Goal: Task Accomplishment & Management: Manage account settings

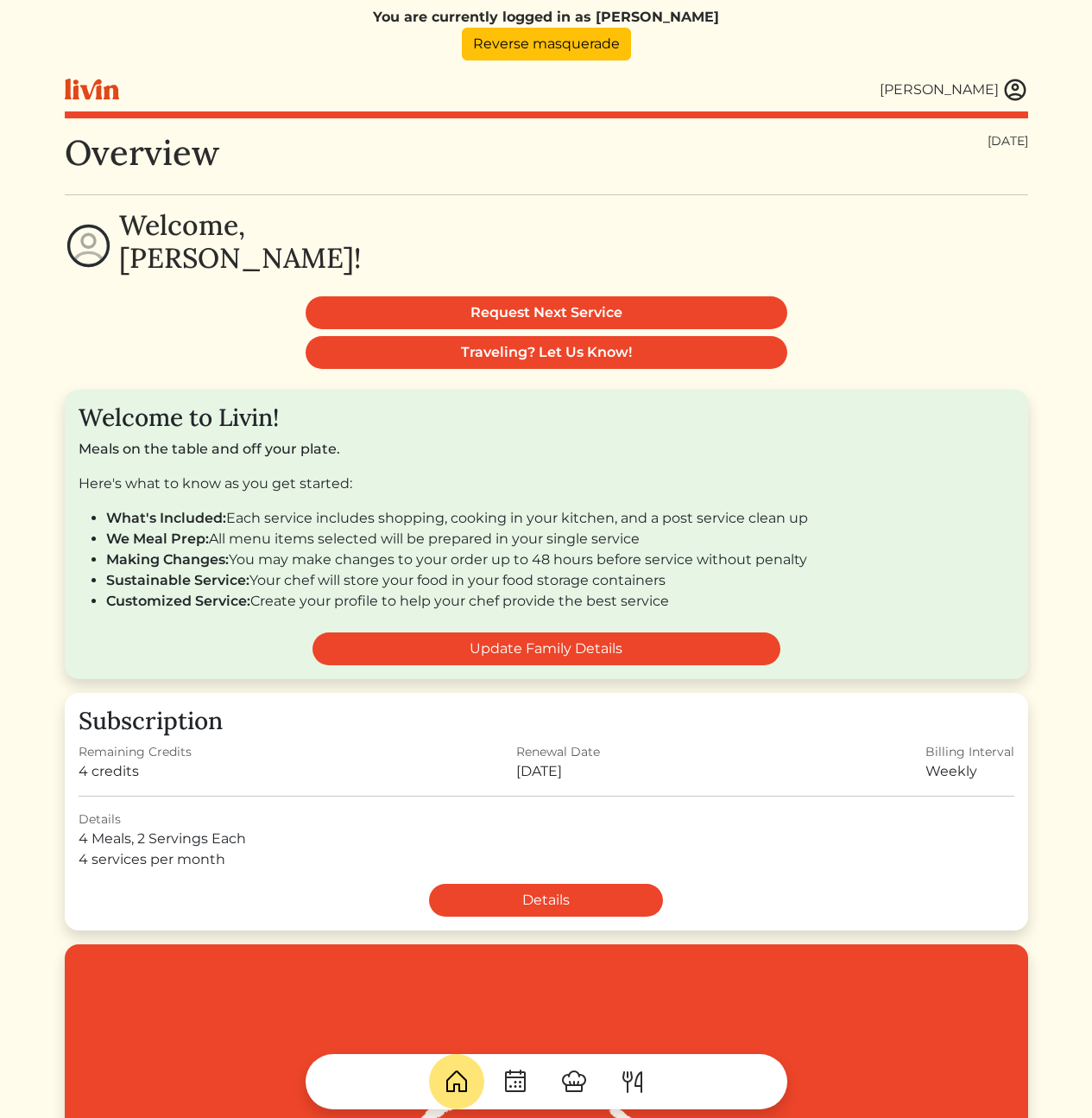
click at [997, 94] on div "[PERSON_NAME]" at bounding box center [939, 90] width 119 height 21
click at [1008, 88] on img at bounding box center [1015, 90] width 26 height 26
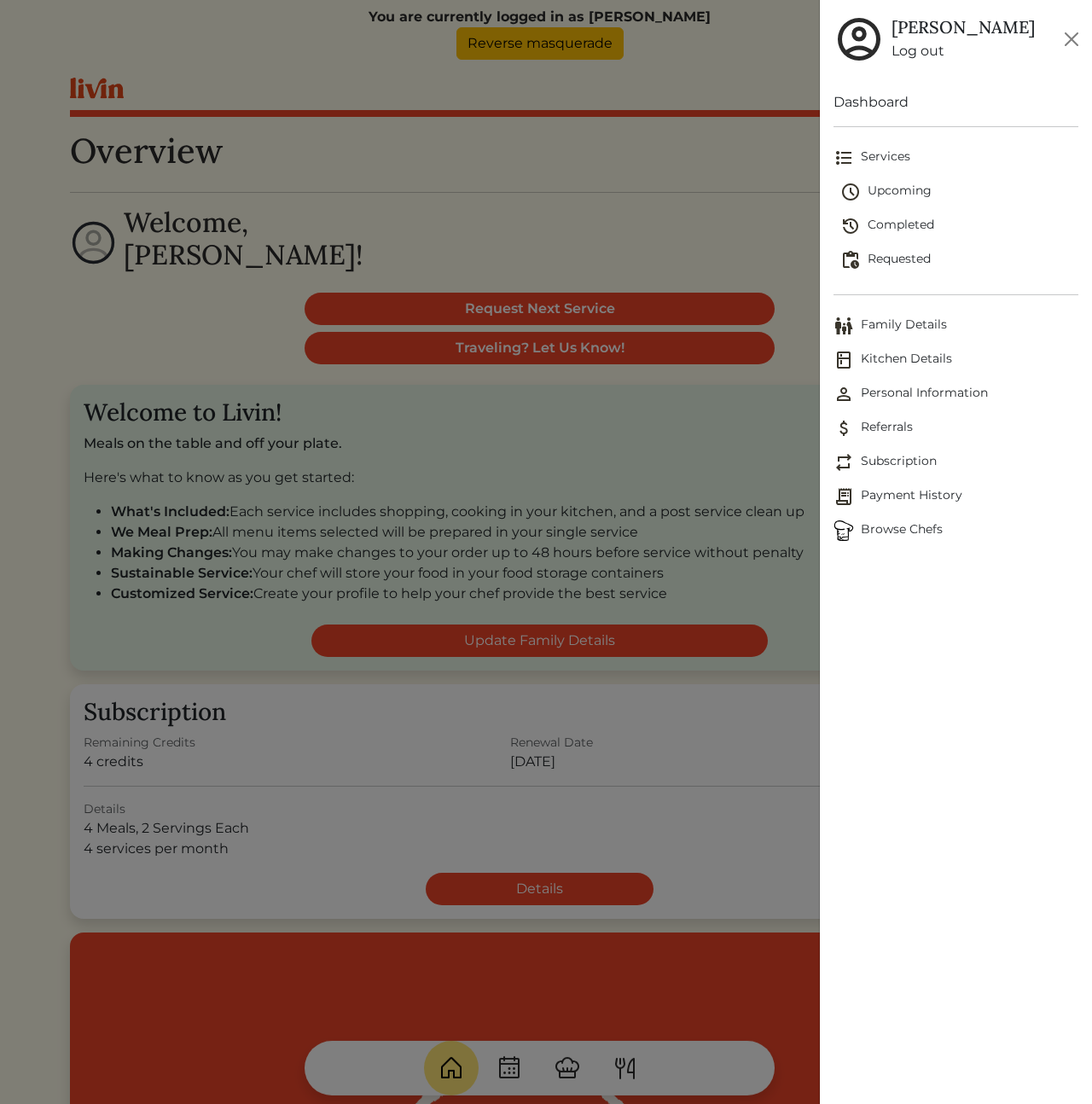
click at [901, 396] on span "Personal Information" at bounding box center [956, 394] width 245 height 20
drag, startPoint x: 678, startPoint y: 165, endPoint x: 642, endPoint y: 144, distance: 41.7
click at [678, 165] on div at bounding box center [546, 552] width 1092 height 1104
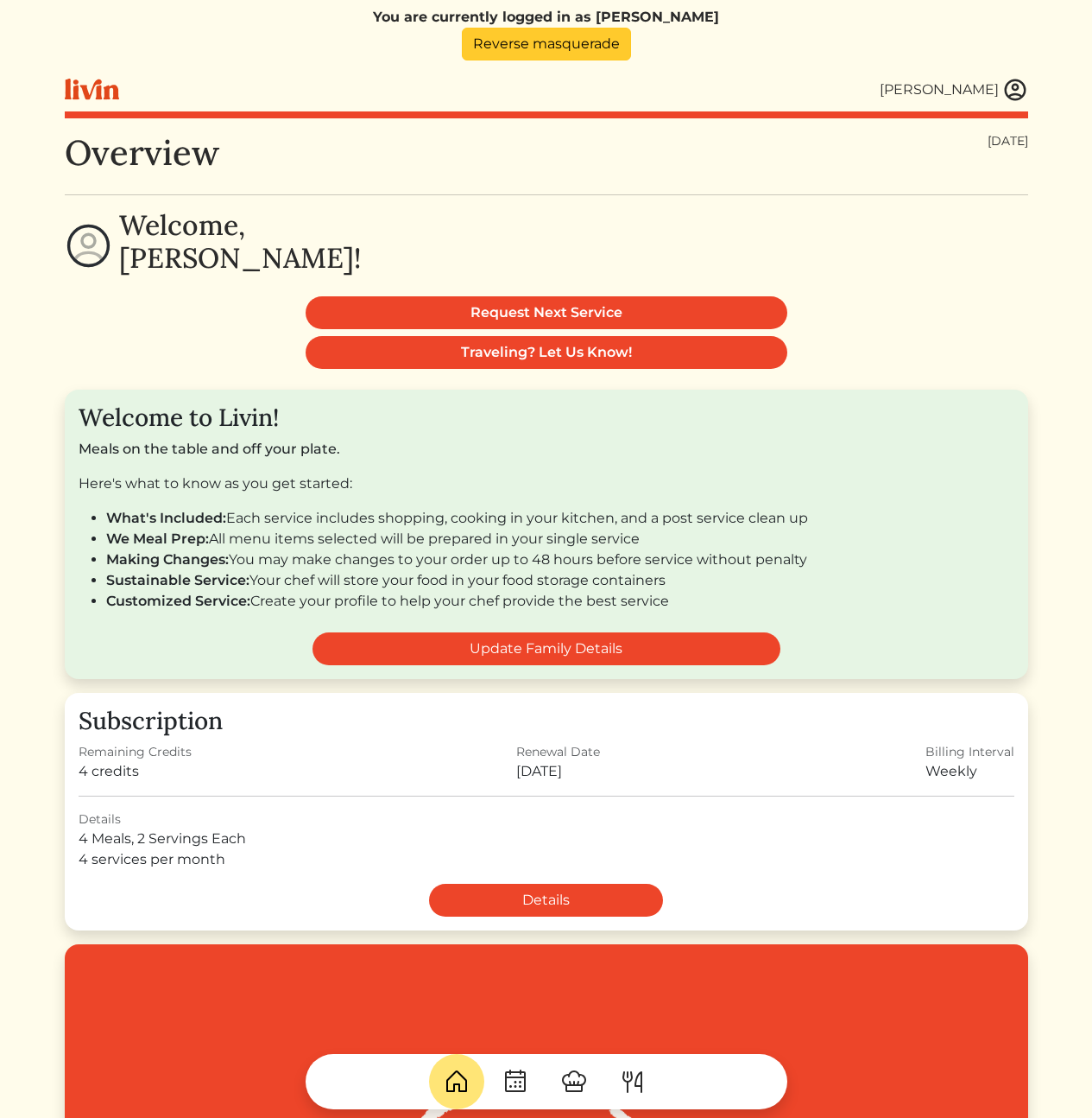
click at [557, 41] on link "Reverse masquerade" at bounding box center [546, 43] width 169 height 33
